Goal: Find contact information: Find contact information

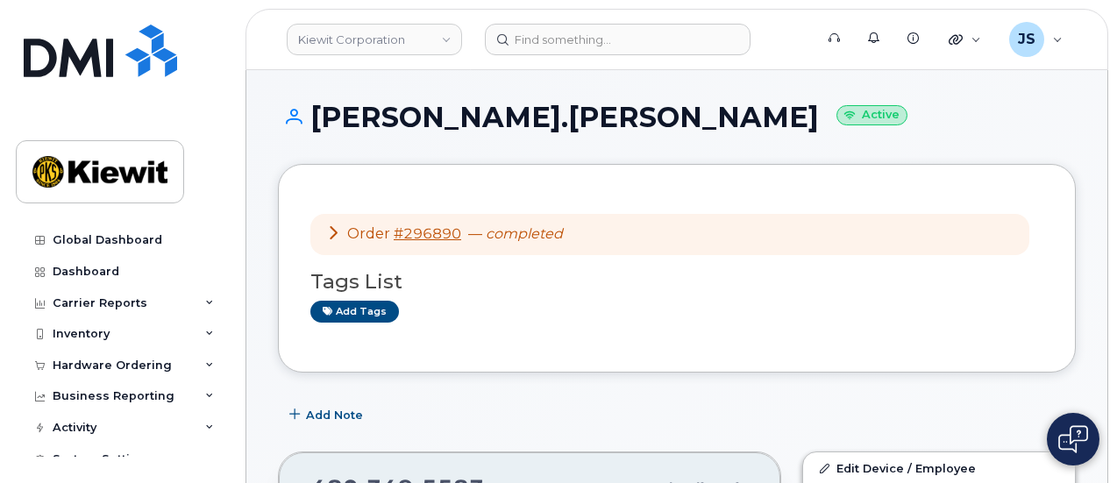
scroll to position [526, 0]
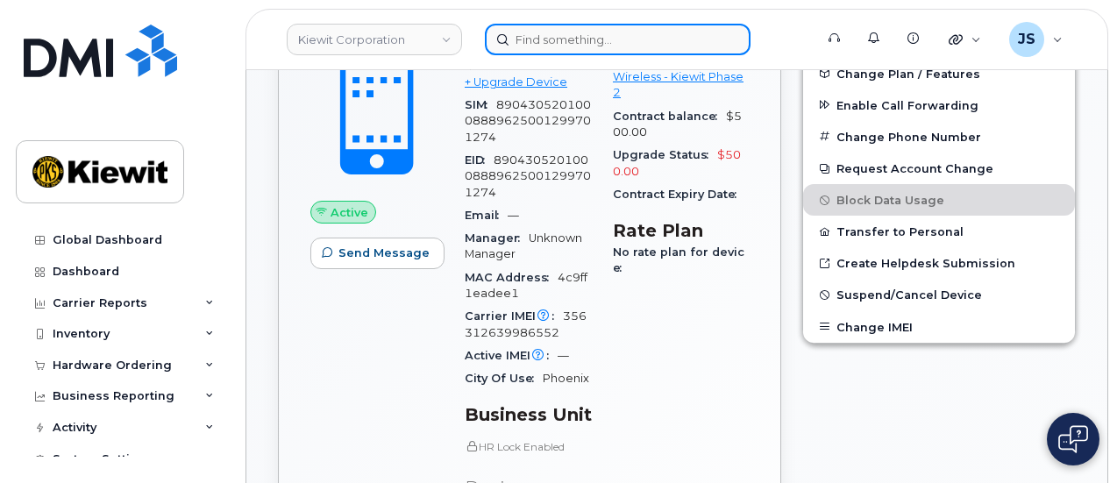
click at [522, 34] on input at bounding box center [618, 40] width 266 height 32
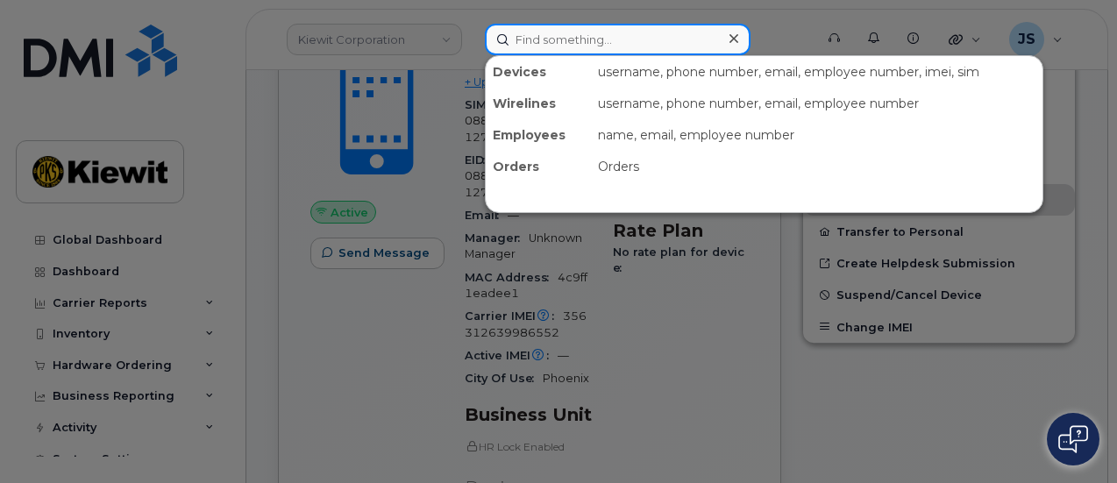
paste input "226214"
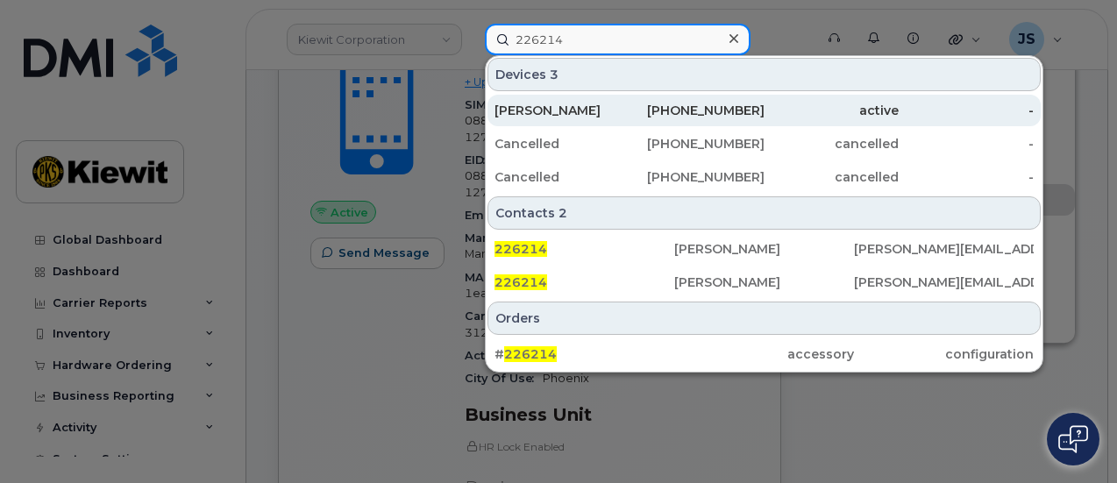
type input "226214"
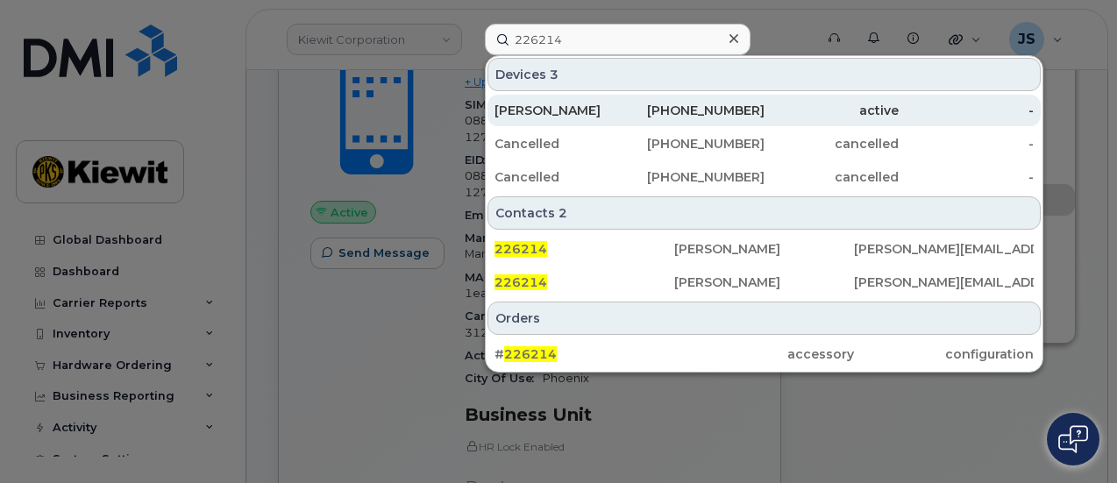
click at [743, 105] on div "[PHONE_NUMBER]" at bounding box center [696, 111] width 135 height 18
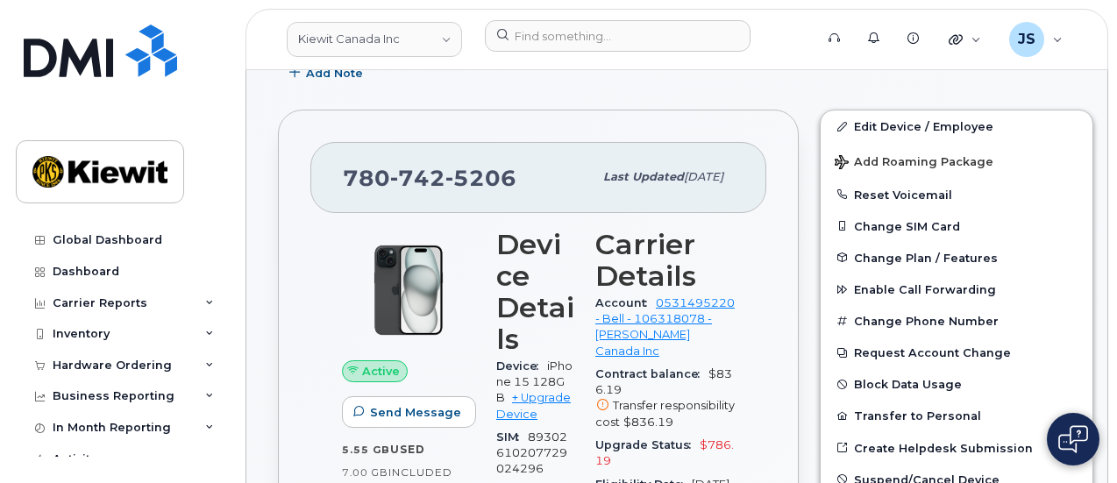
scroll to position [526, 0]
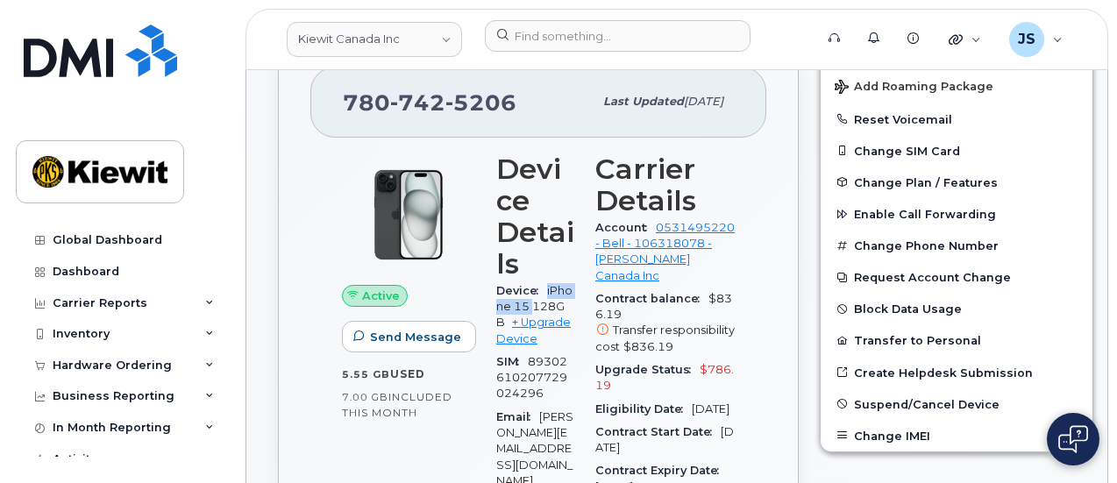
drag, startPoint x: 537, startPoint y: 308, endPoint x: 543, endPoint y: 287, distance: 21.9
click at [543, 287] on div "Device iPhone 15 128GB + Upgrade Device" at bounding box center [535, 315] width 78 height 71
copy span "iPhone 15"
drag, startPoint x: 468, startPoint y: 101, endPoint x: 320, endPoint y: 114, distance: 148.7
click at [320, 114] on div "780 742 5206 Last updated Aug 20, 2025" at bounding box center [538, 102] width 456 height 70
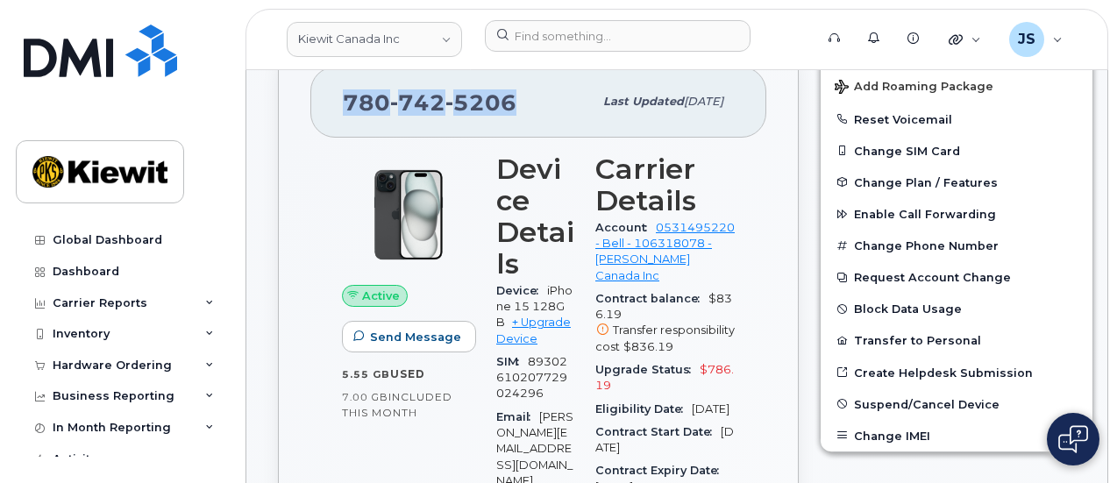
copy span "780 742 5206"
